Goal: Task Accomplishment & Management: Complete application form

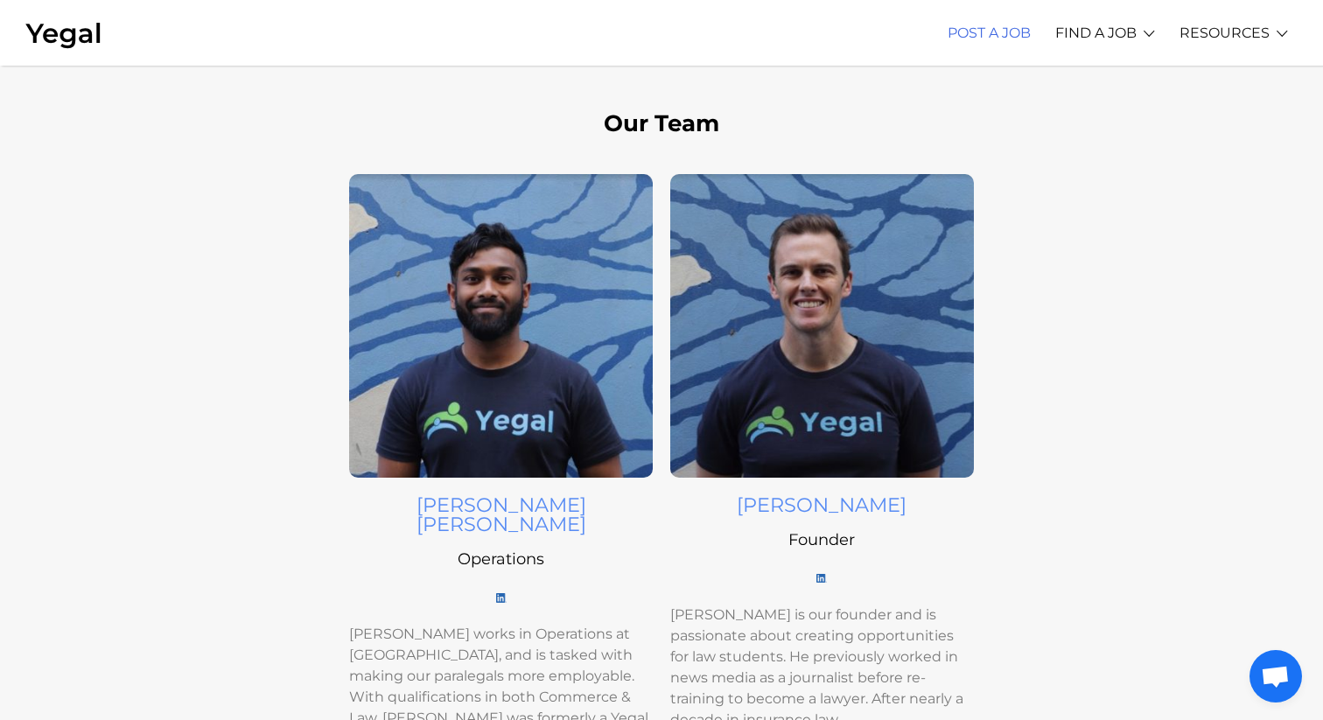
click at [1002, 33] on link "POST A JOB" at bounding box center [989, 33] width 83 height 48
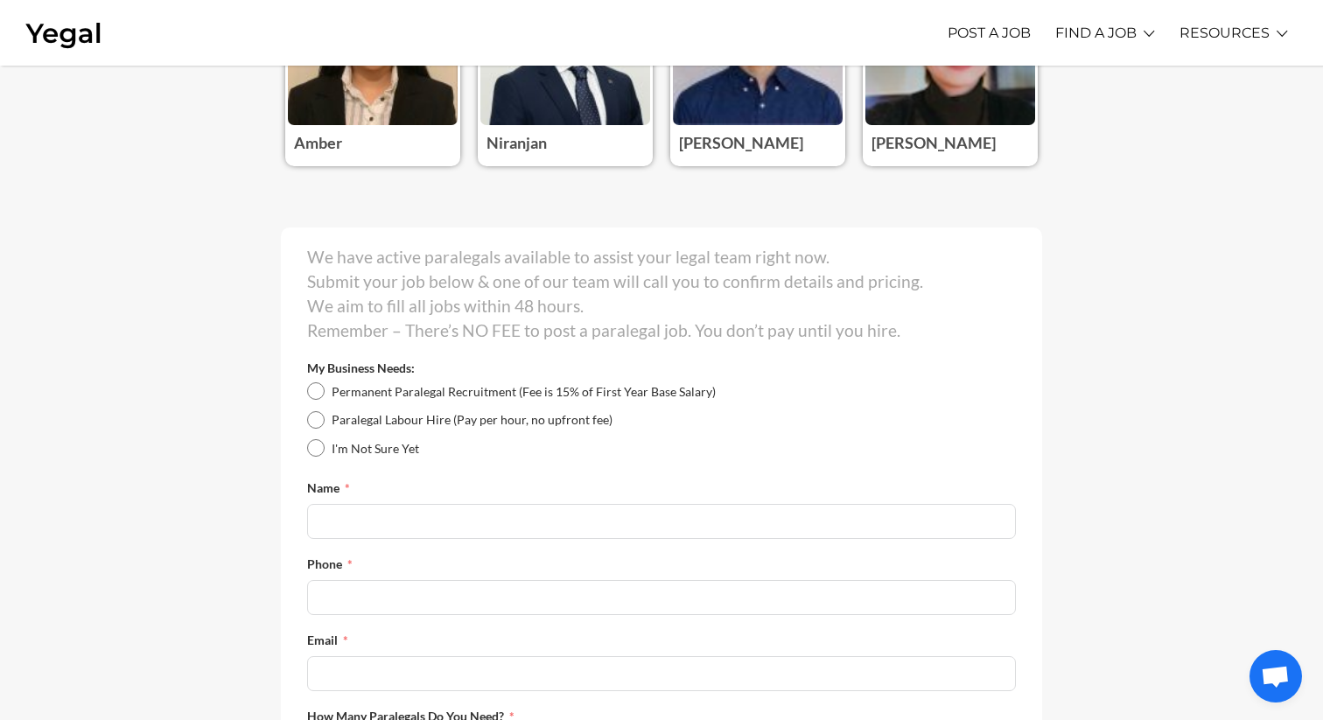
scroll to position [243, 0]
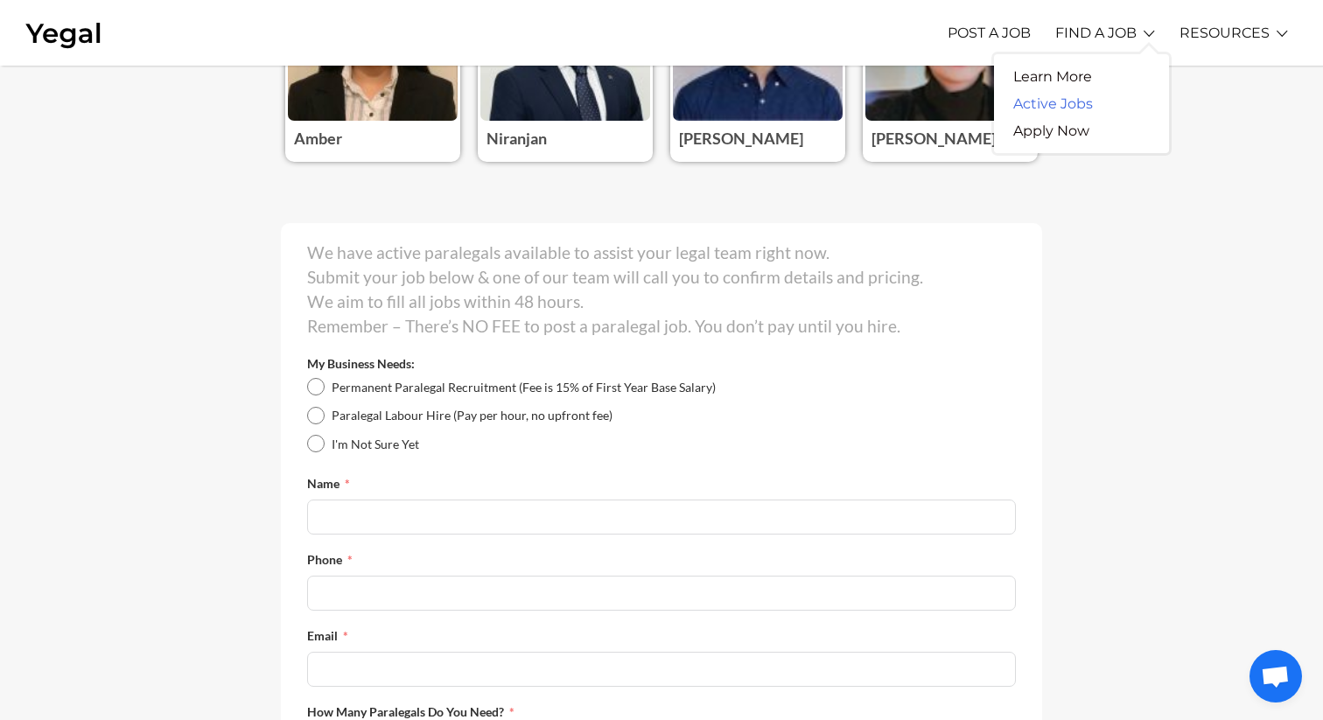
click at [1043, 101] on link "Active Jobs" at bounding box center [1053, 103] width 118 height 27
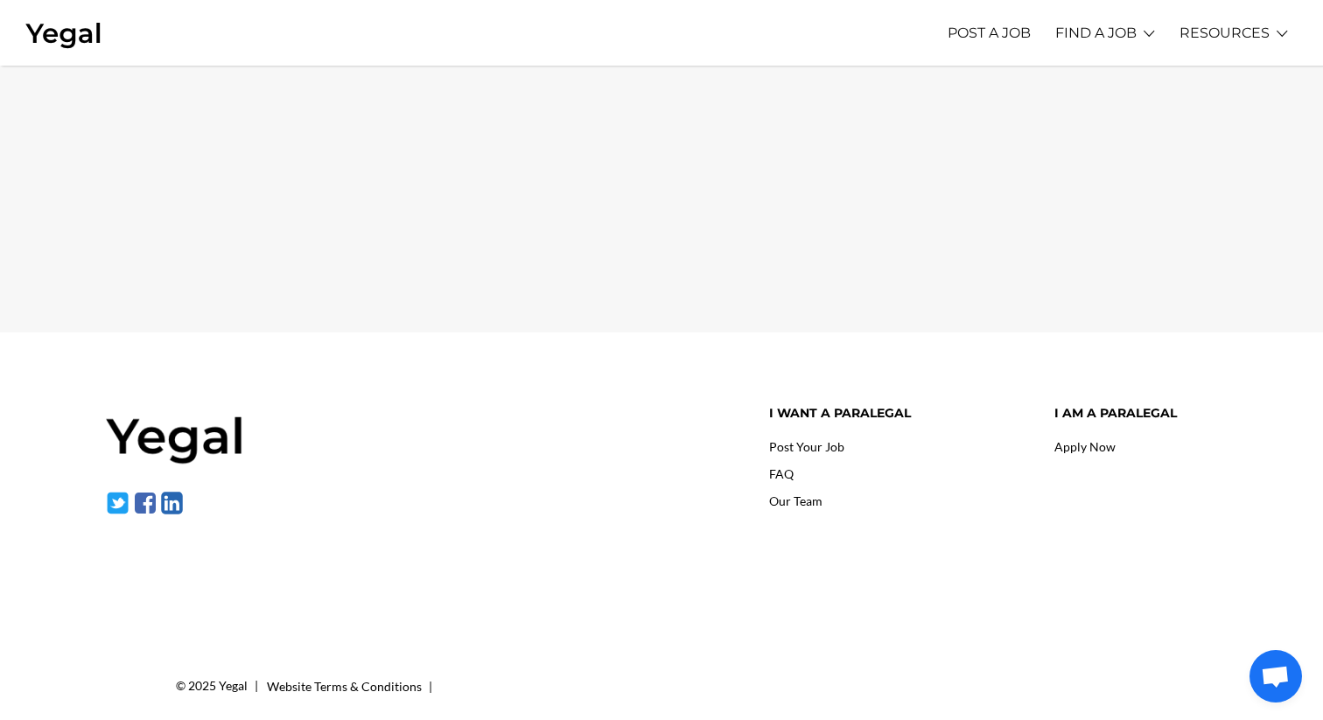
scroll to position [251, 0]
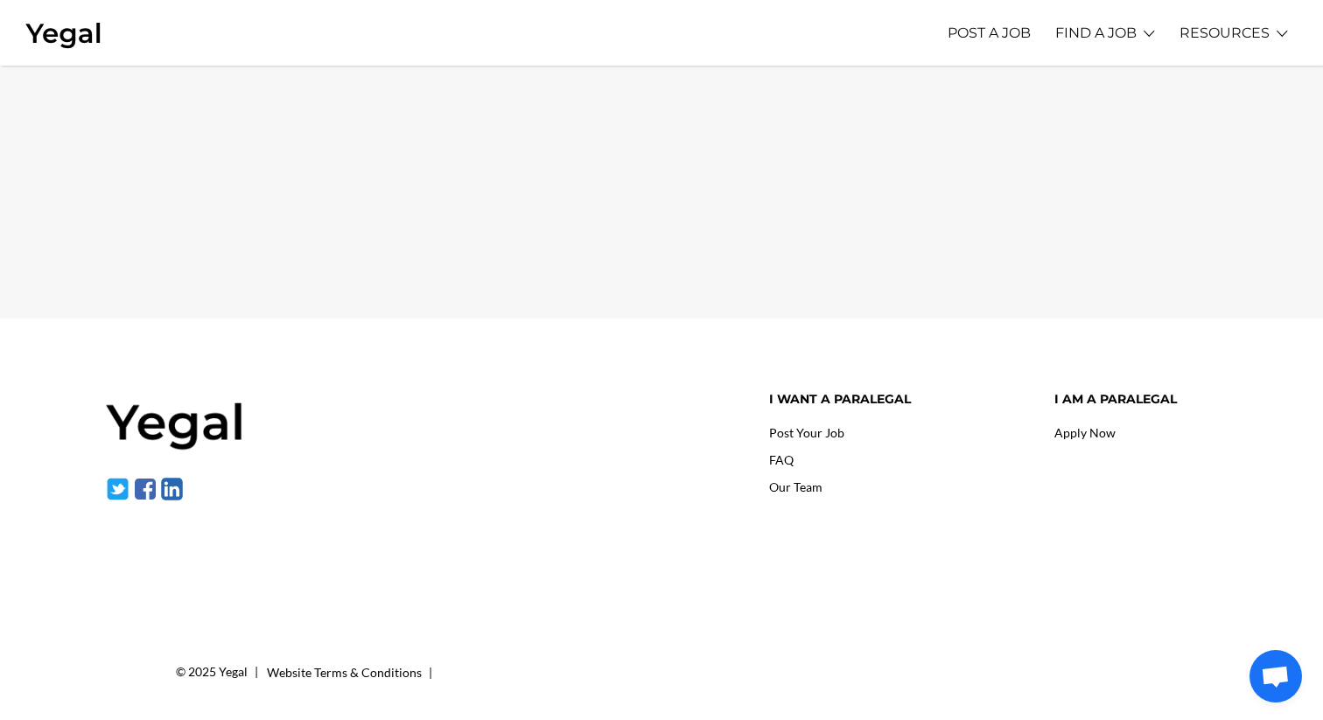
click at [1082, 437] on link "Apply Now" at bounding box center [1085, 432] width 61 height 15
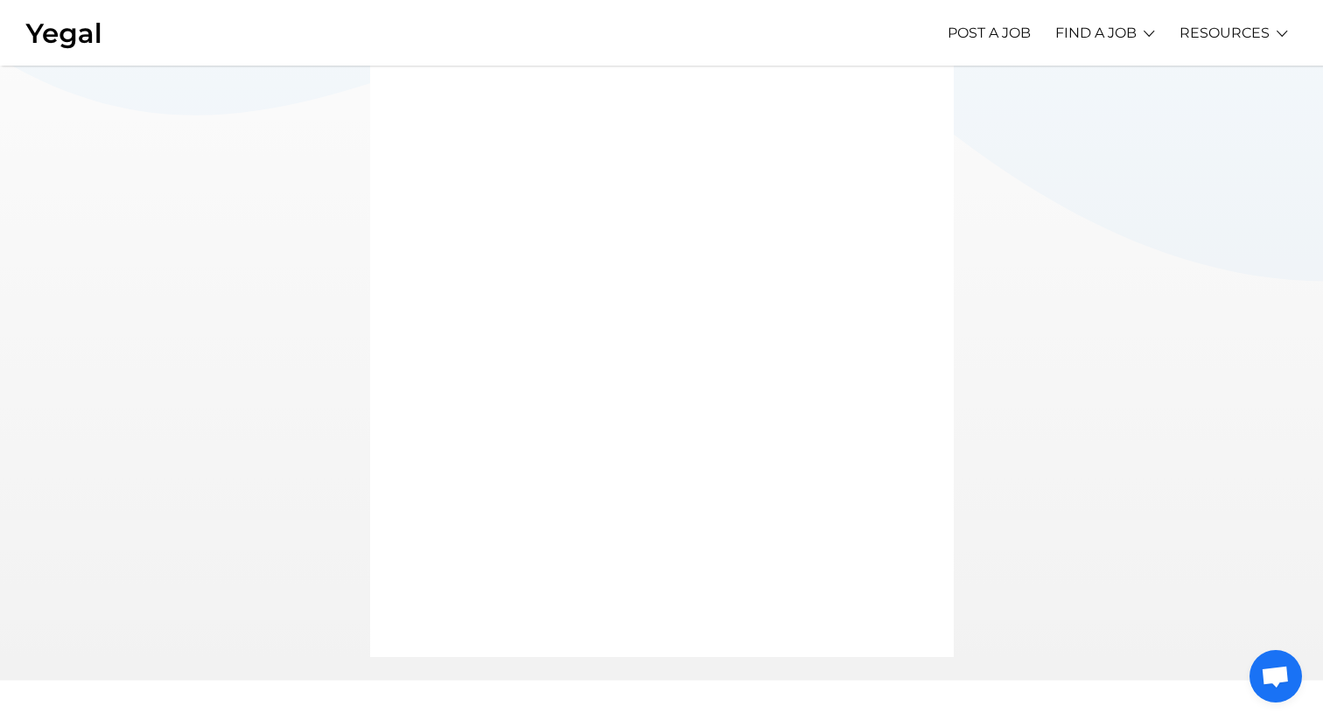
scroll to position [333, 0]
